Goal: Task Accomplishment & Management: Manage account settings

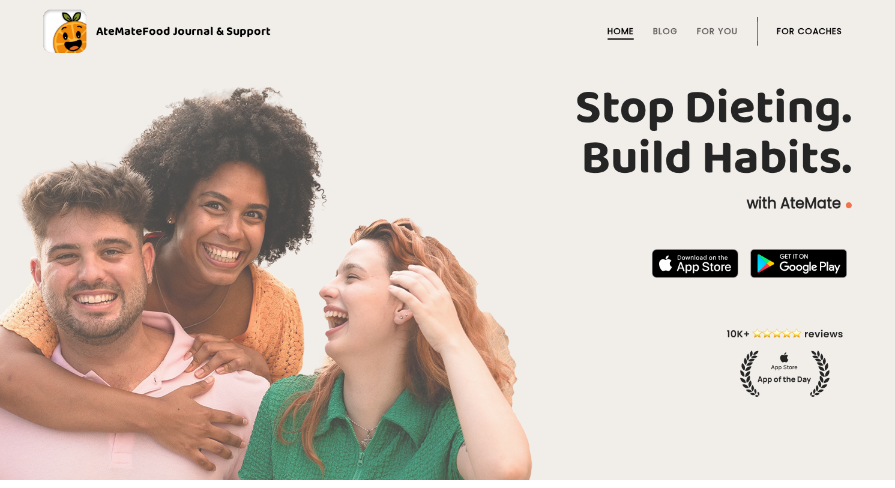
click at [807, 29] on link "For Coaches" at bounding box center [809, 31] width 65 height 10
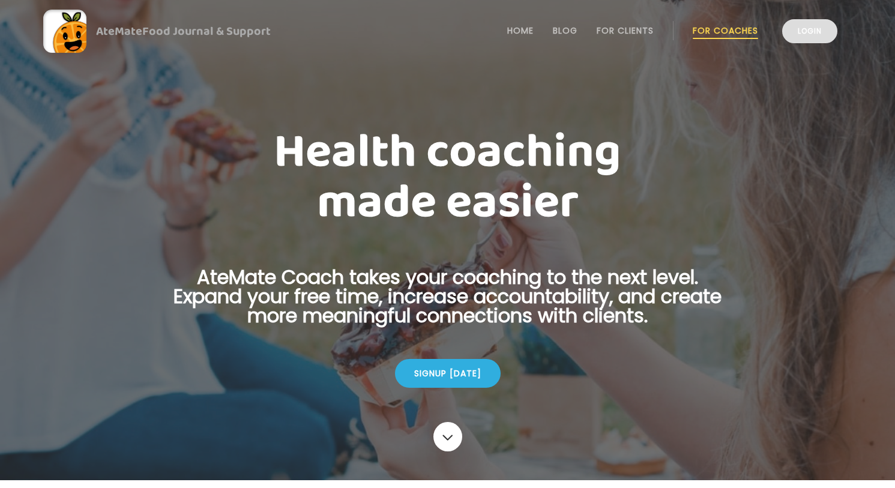
click at [820, 34] on link "Login" at bounding box center [810, 31] width 55 height 24
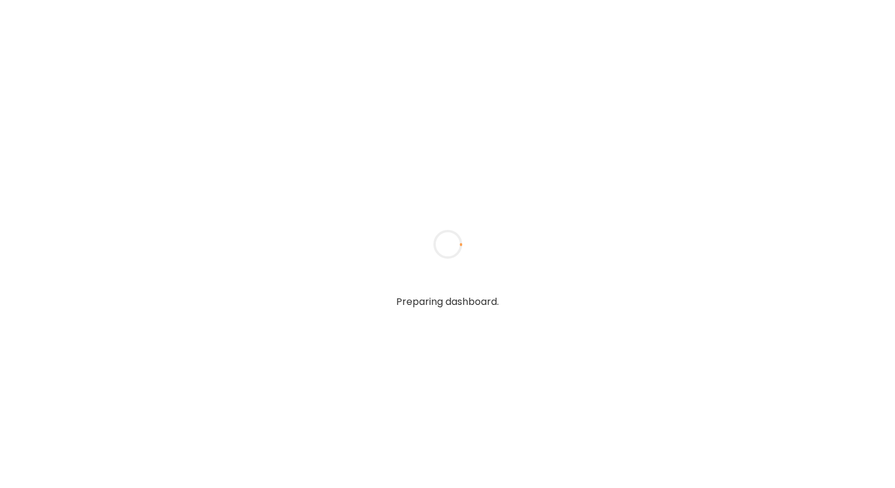
type textarea "**********"
type input "**********"
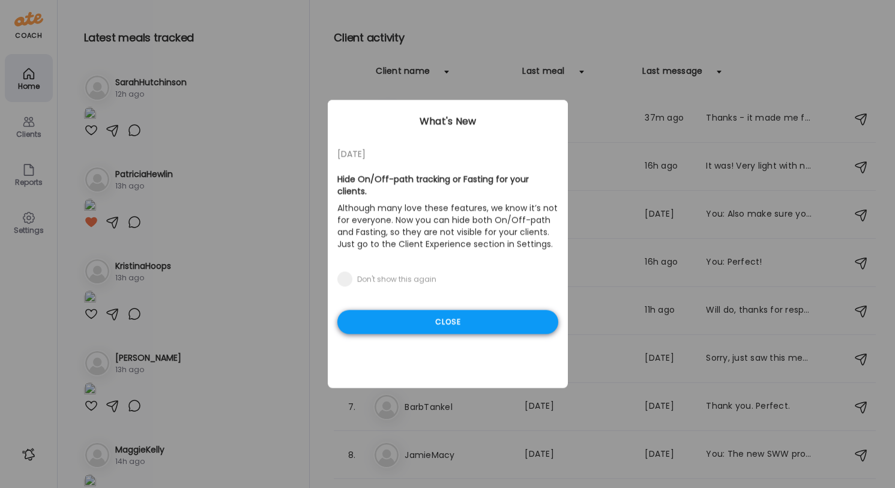
click at [432, 318] on div "Close" at bounding box center [448, 323] width 221 height 24
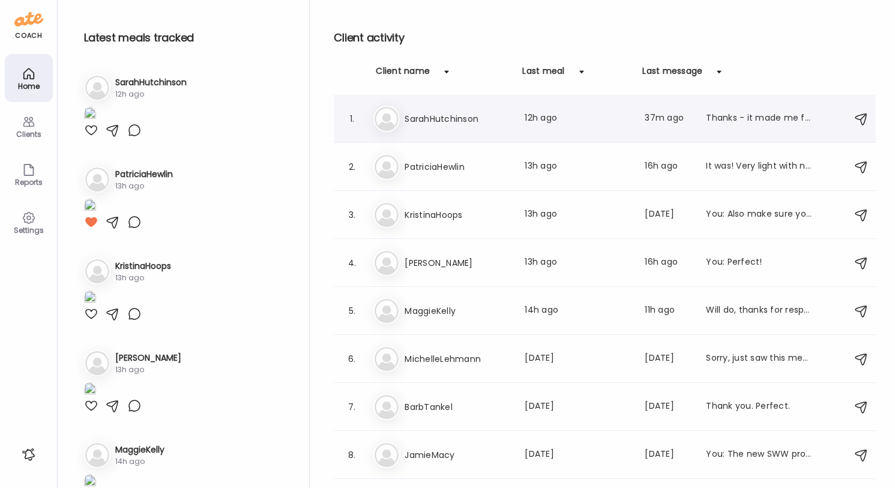
click at [735, 118] on div "Thanks - it made me feel so nauseous - sometimes eggs do that." at bounding box center [759, 119] width 106 height 14
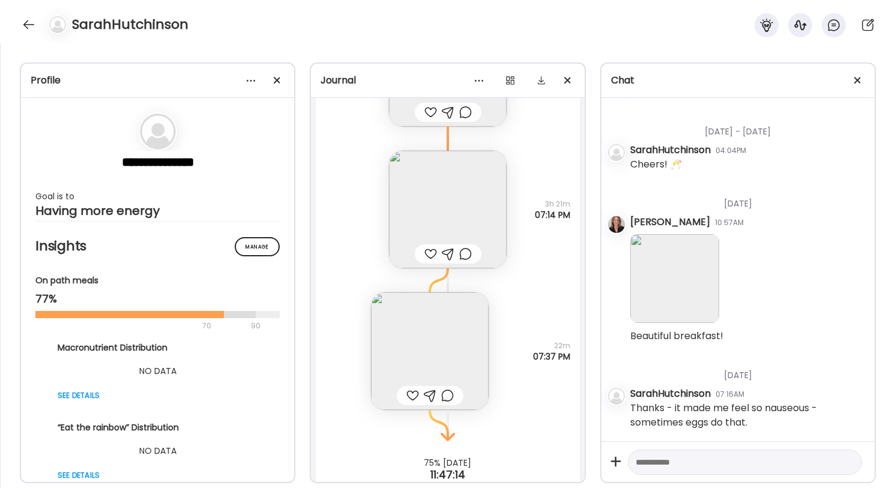
scroll to position [102142, 0]
click at [28, 20] on div at bounding box center [28, 24] width 19 height 19
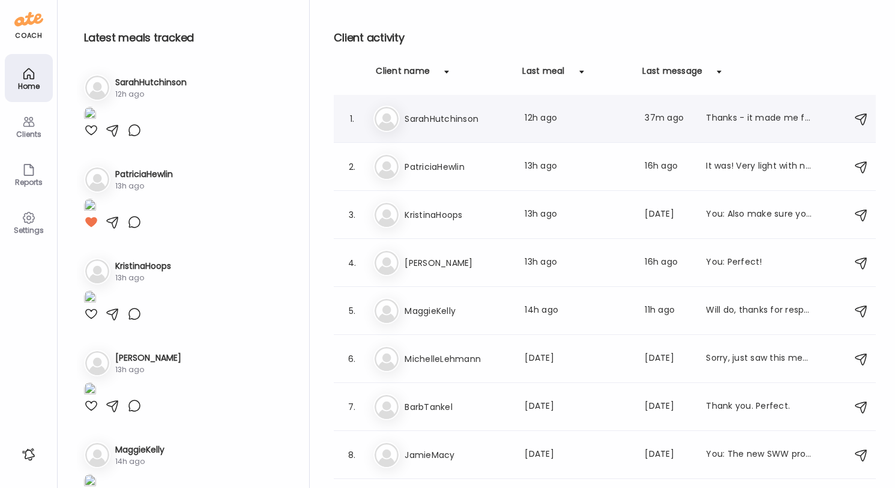
click at [540, 127] on div "Sa SarahHutchinson Last meal: 12h ago Last message: 37m ago Thanks - it made me…" at bounding box center [607, 119] width 467 height 26
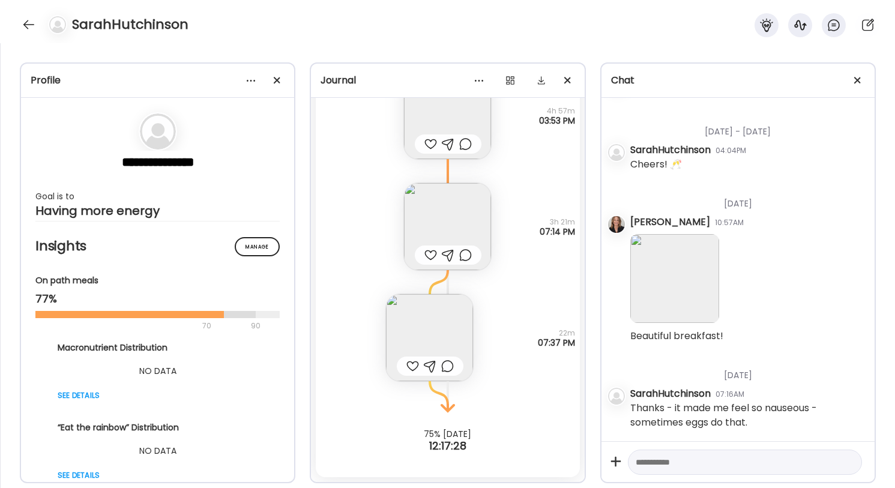
scroll to position [33391, 0]
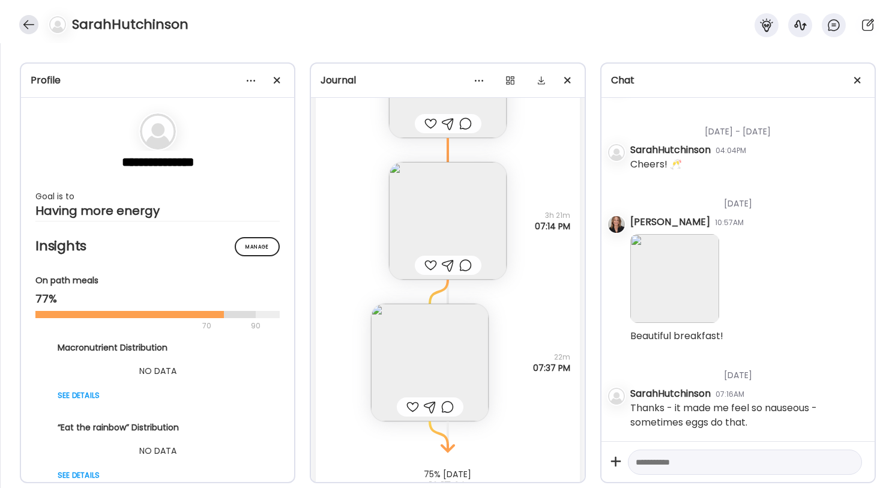
click at [27, 24] on div at bounding box center [28, 24] width 19 height 19
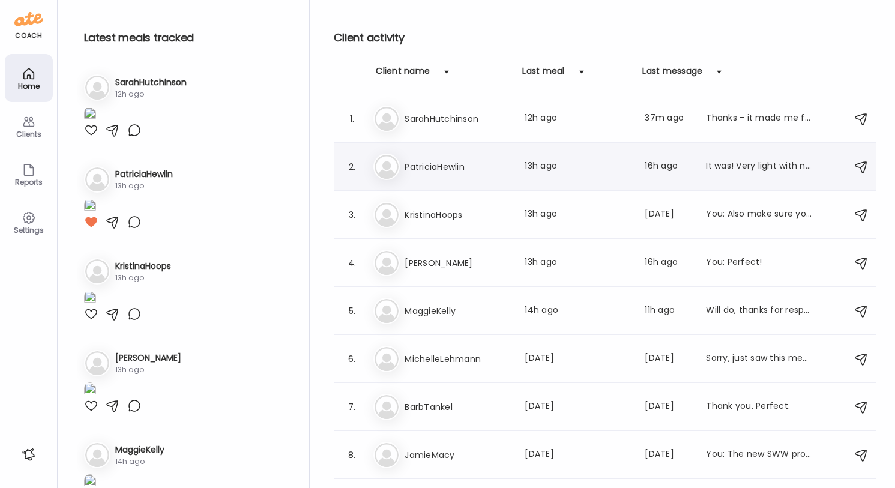
click at [442, 170] on h3 "PatriciaHewlin" at bounding box center [458, 167] width 106 height 14
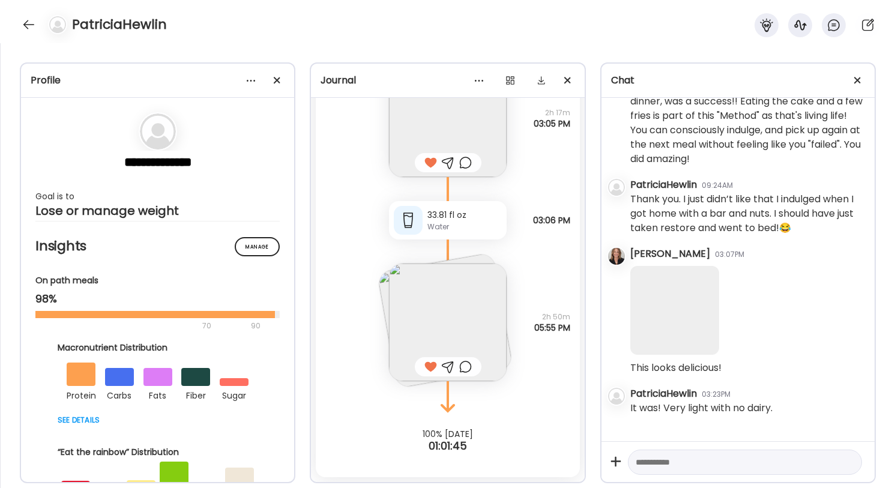
scroll to position [13212, 0]
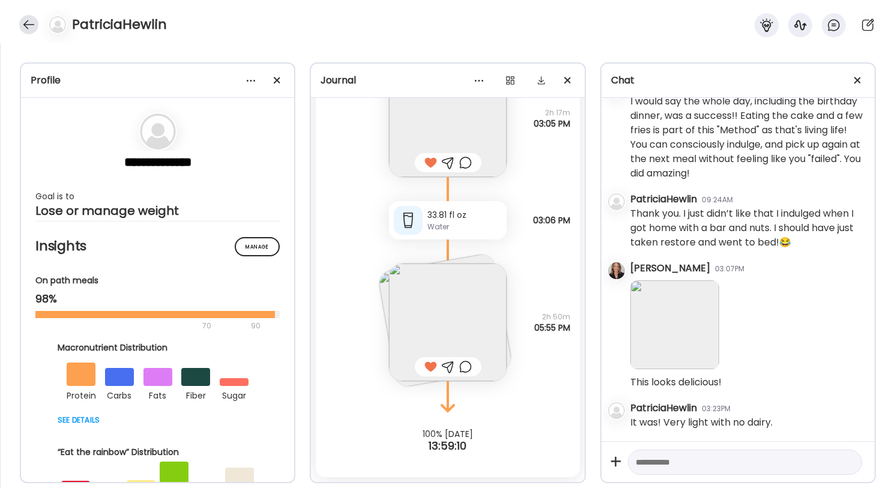
click at [26, 28] on div at bounding box center [28, 24] width 19 height 19
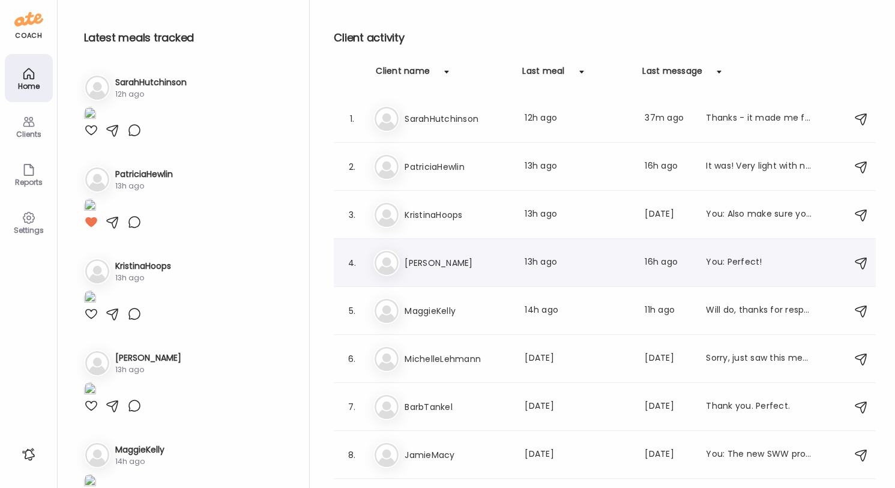
click at [436, 272] on div "Ma [PERSON_NAME] Last meal: 13h ago Last message: 16h ago You: Perfect!" at bounding box center [607, 263] width 467 height 26
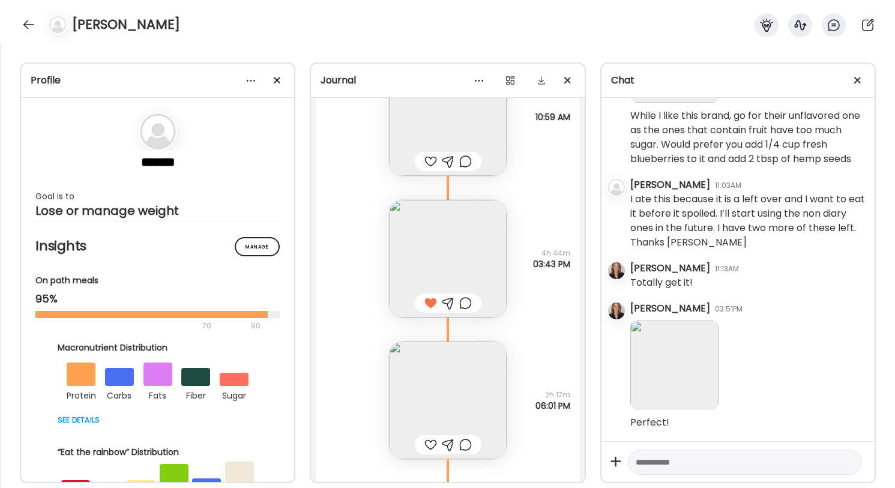
scroll to position [4156, 0]
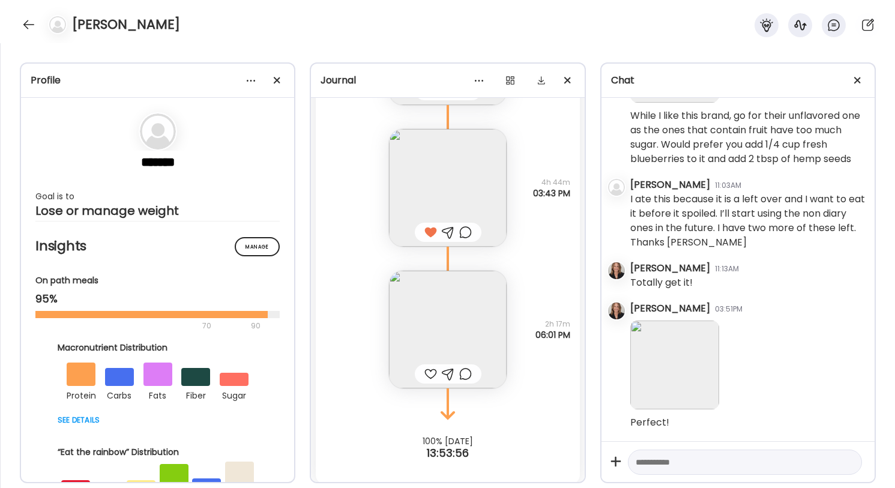
click at [445, 311] on img at bounding box center [448, 330] width 118 height 118
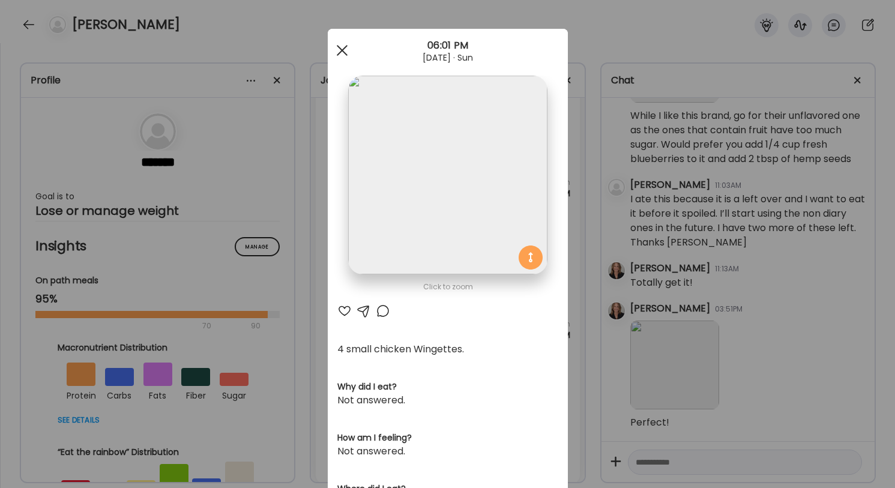
click at [345, 47] on div at bounding box center [342, 50] width 24 height 24
